Goal: Task Accomplishment & Management: Manage account settings

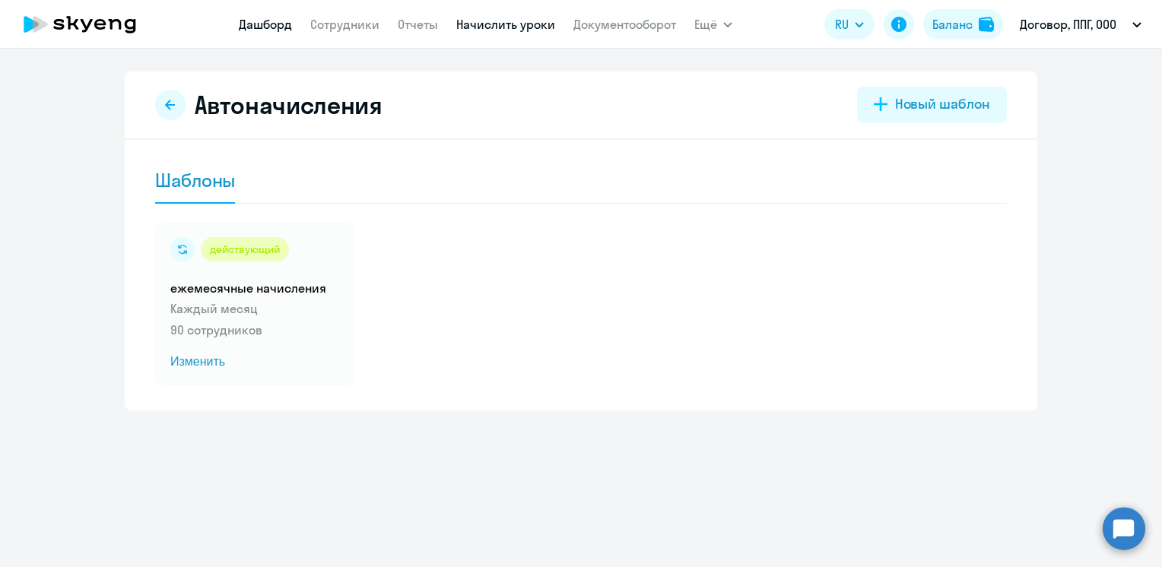
click at [274, 32] on link "Дашборд" at bounding box center [265, 24] width 53 height 15
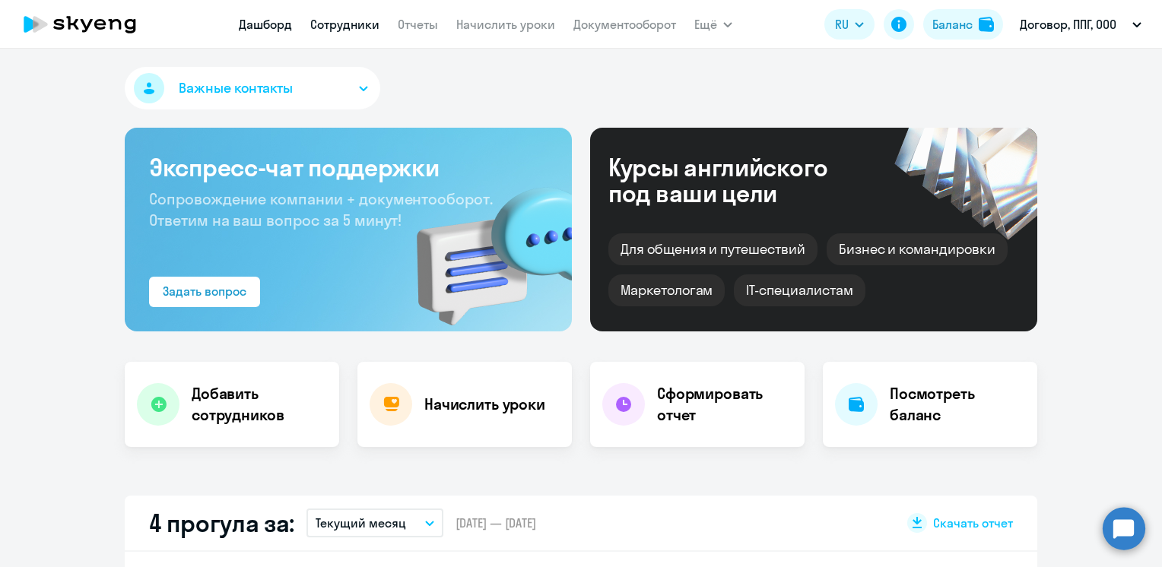
click at [360, 26] on link "Сотрудники" at bounding box center [344, 24] width 69 height 15
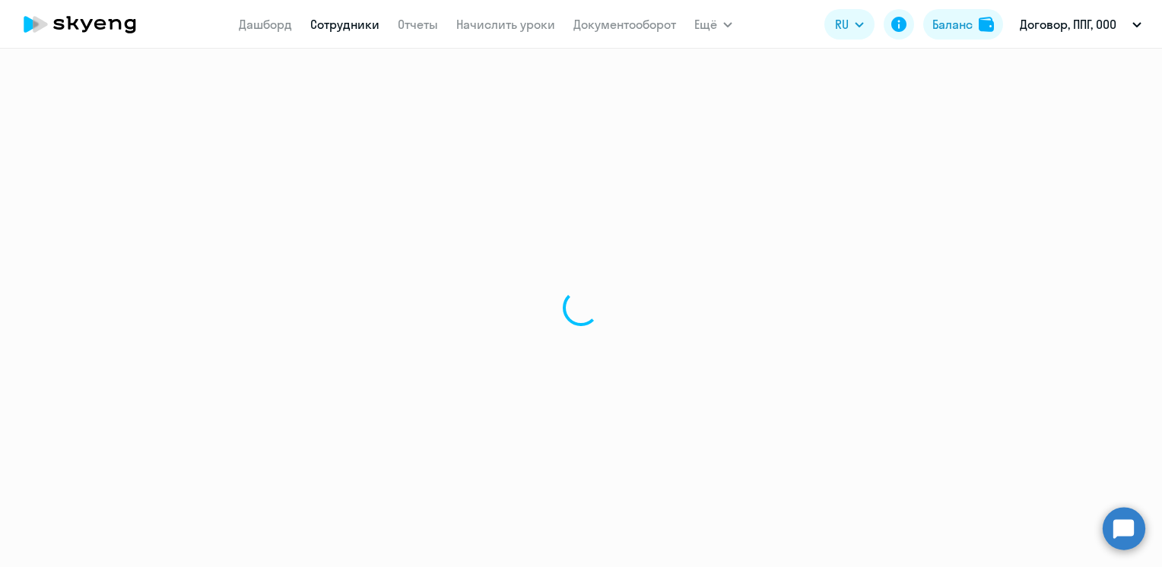
select select "30"
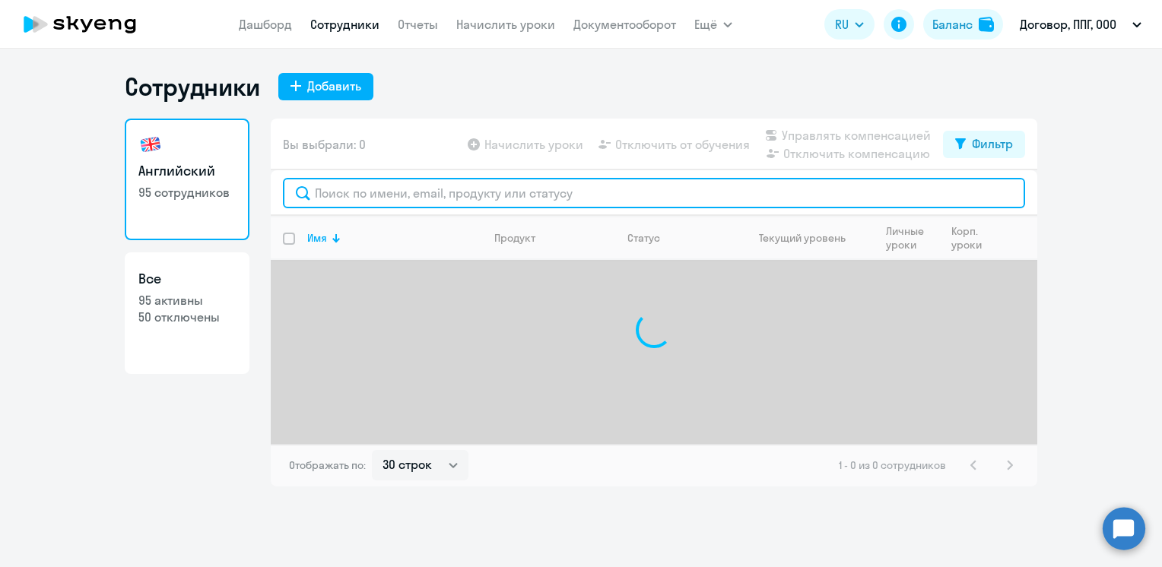
click at [387, 197] on input "text" at bounding box center [654, 193] width 742 height 30
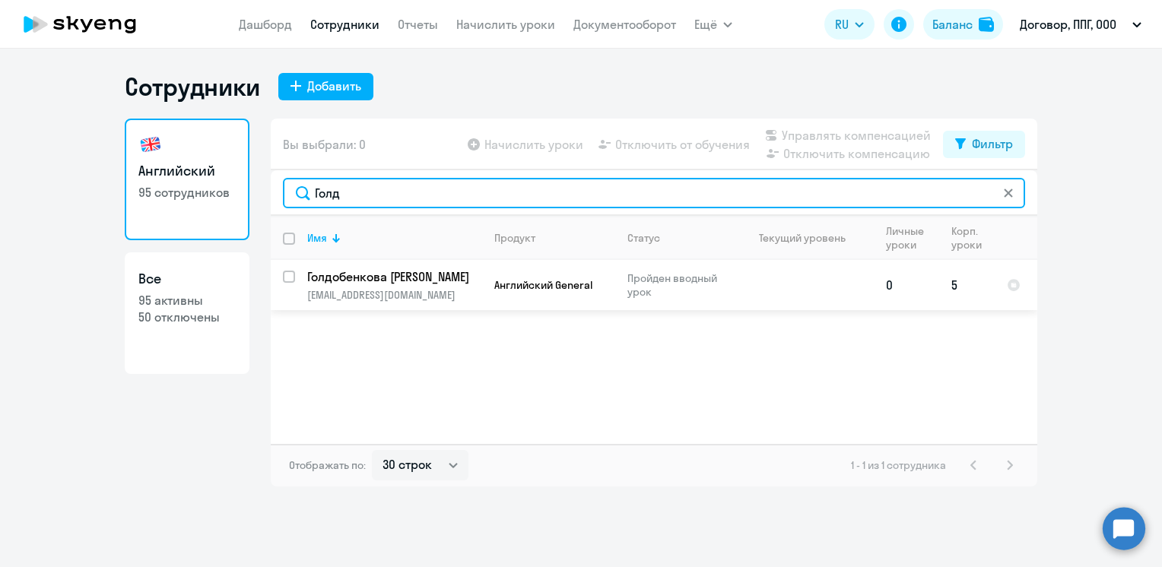
type input "Голд"
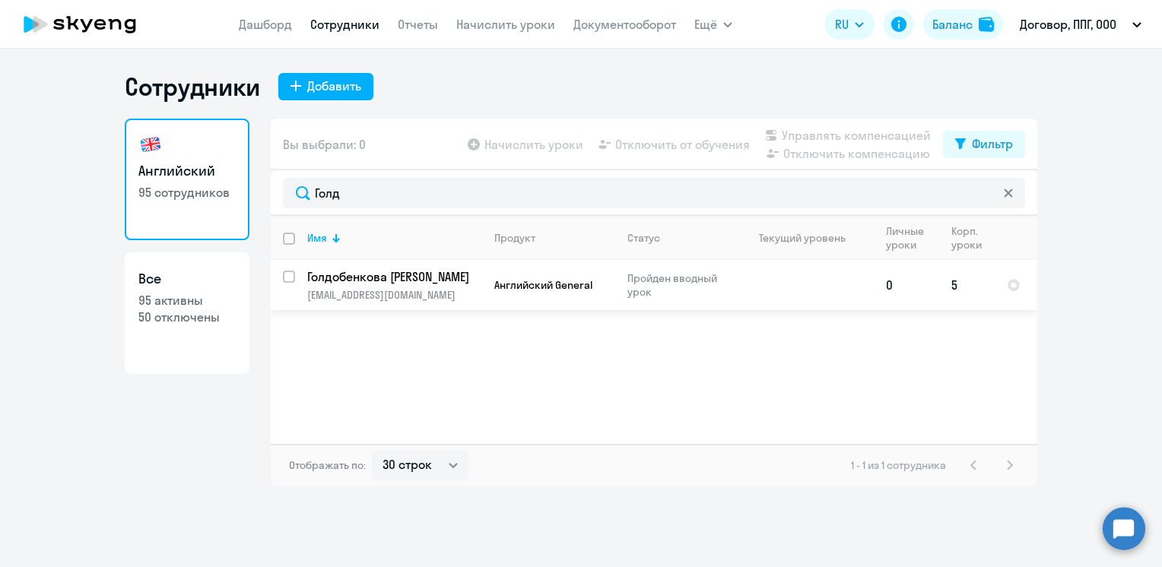
click at [292, 278] on input "select row 41376170" at bounding box center [298, 286] width 30 height 30
checkbox input "true"
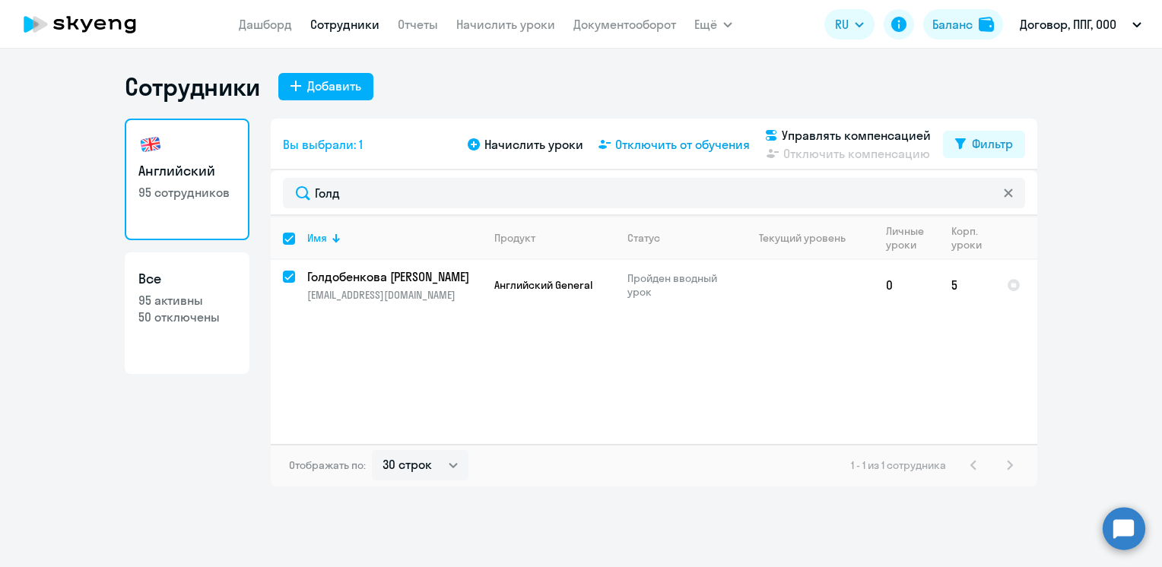
click at [709, 147] on span "Отключить от обучения" at bounding box center [682, 144] width 135 height 18
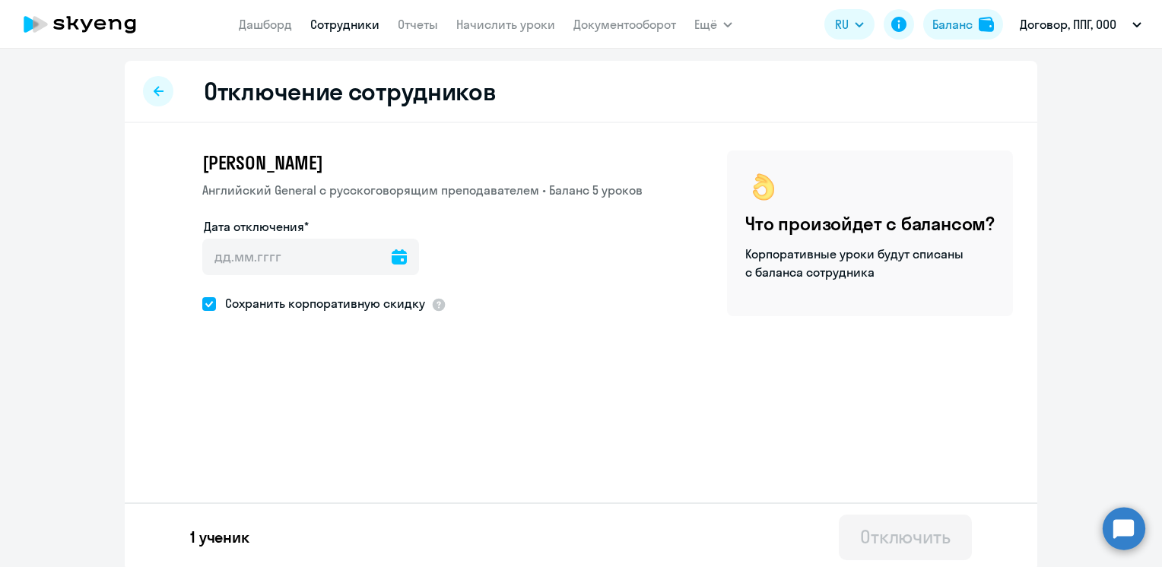
click at [392, 255] on icon at bounding box center [399, 256] width 15 height 15
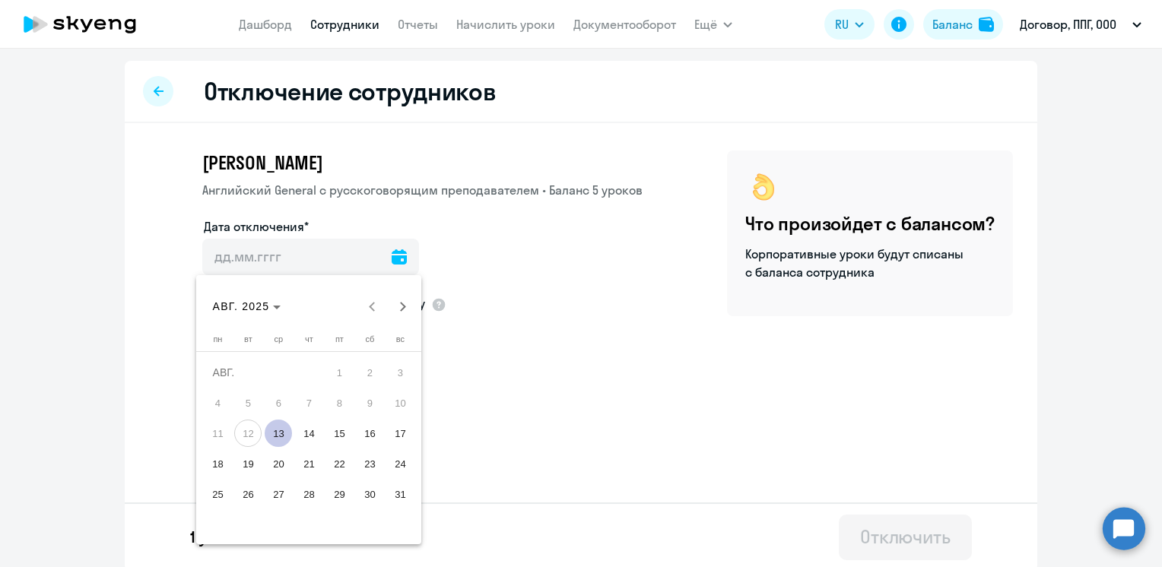
click at [275, 431] on span "13" at bounding box center [278, 433] width 27 height 27
type input "[DATE]"
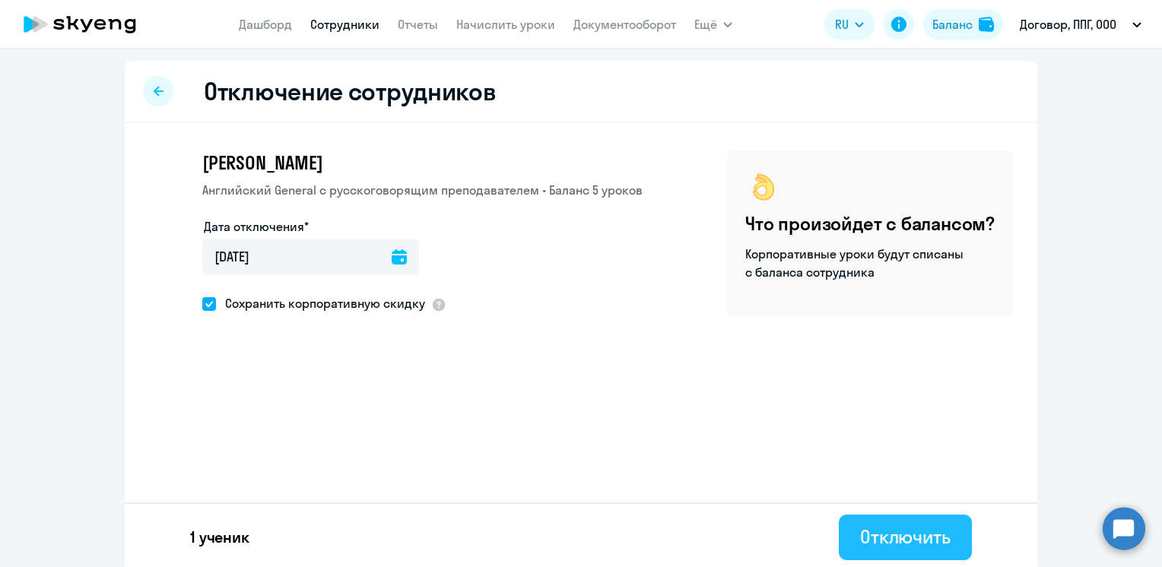
click at [877, 543] on div "Отключить" at bounding box center [905, 537] width 91 height 24
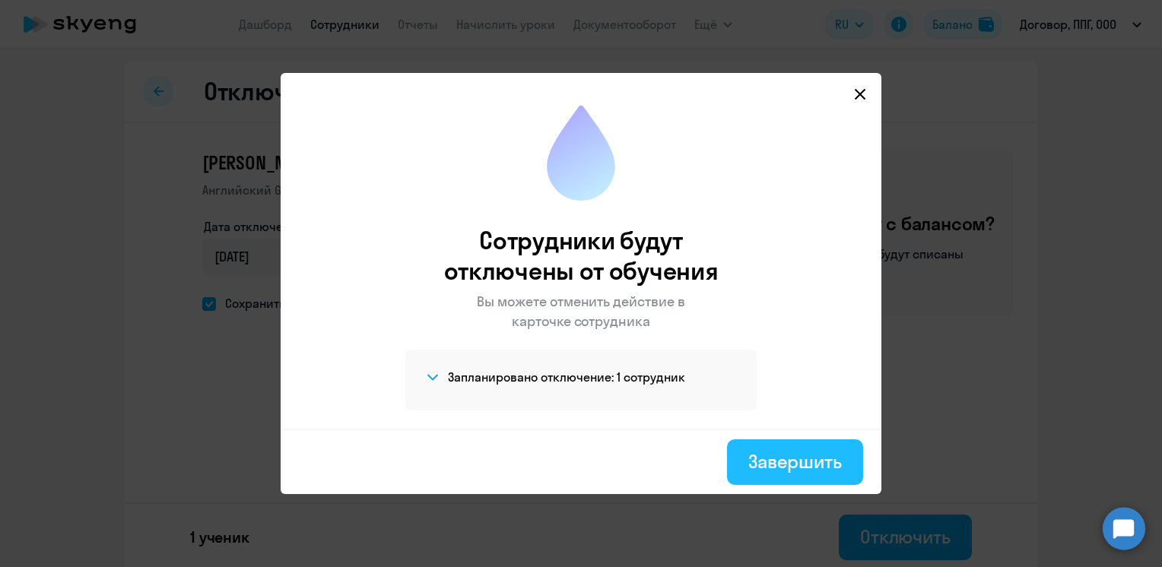
click at [767, 453] on div "Завершить" at bounding box center [795, 461] width 94 height 24
select select "30"
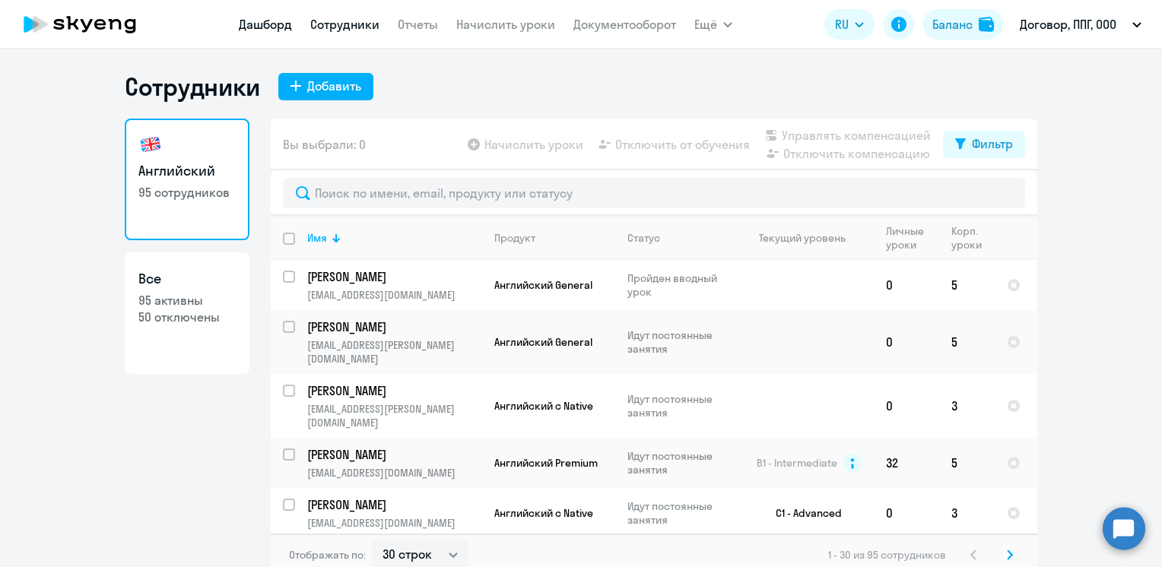
click at [265, 22] on link "Дашборд" at bounding box center [265, 24] width 53 height 15
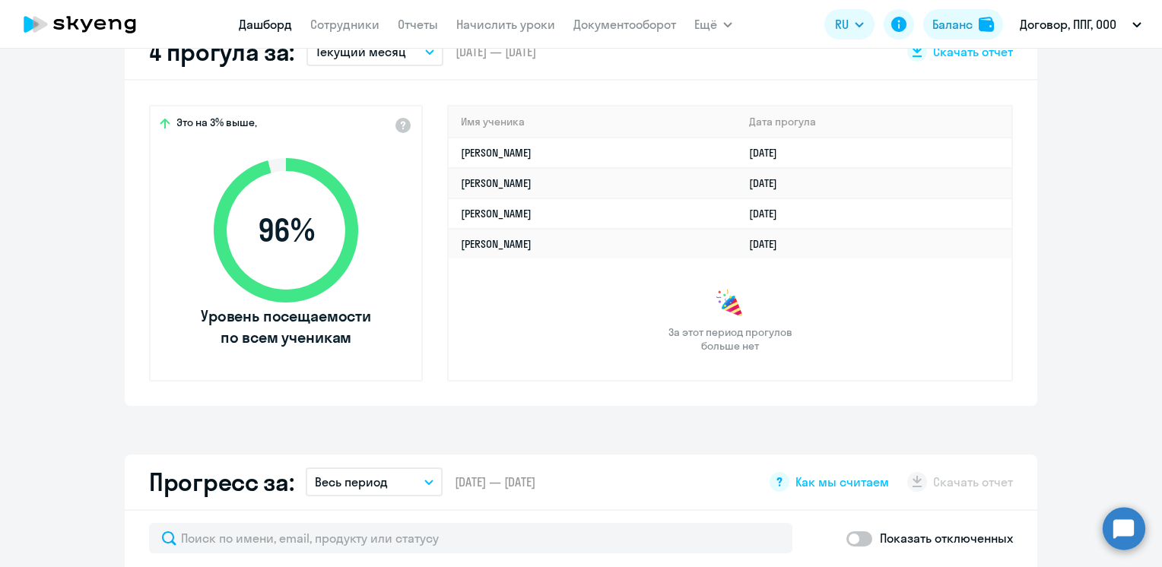
scroll to position [380, 0]
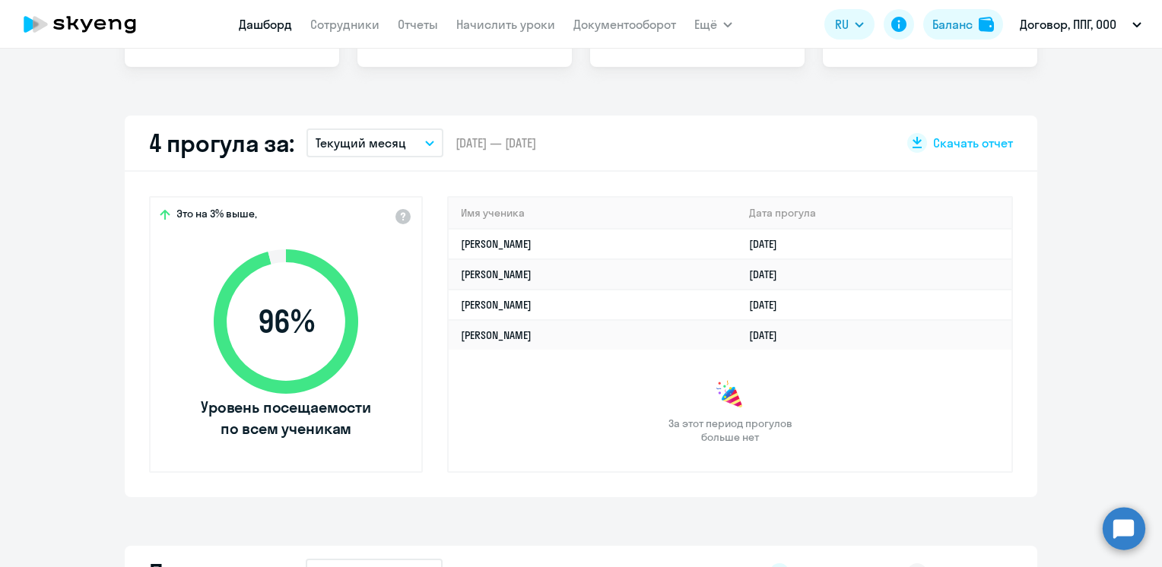
select select "30"
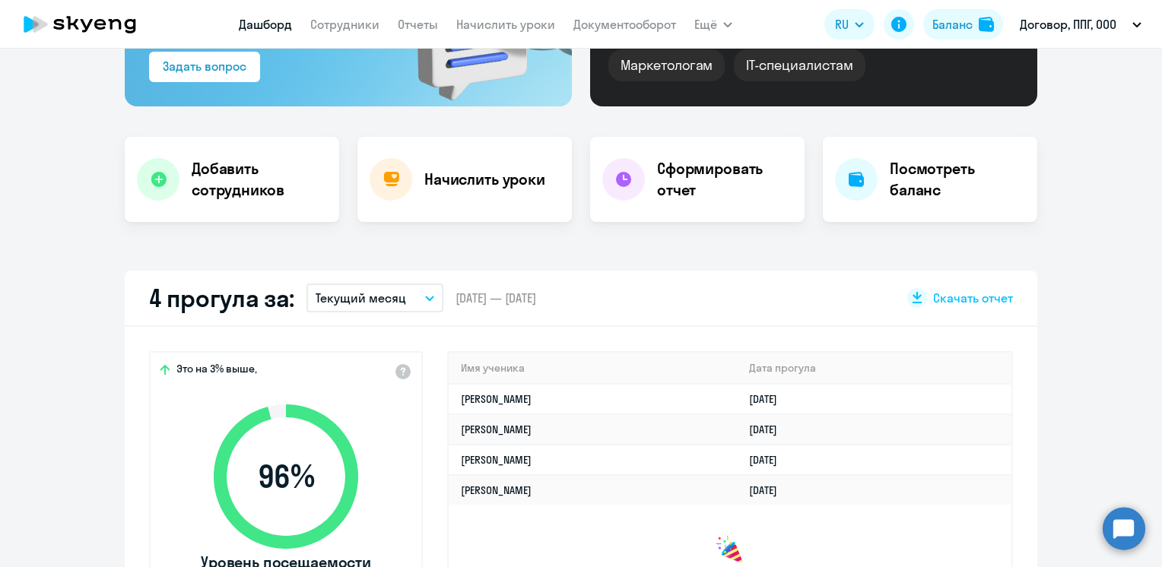
scroll to position [0, 0]
